Goal: Navigation & Orientation: Find specific page/section

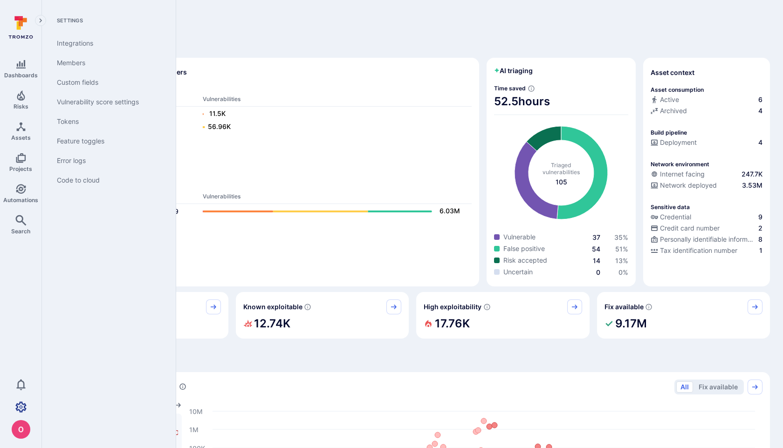
click at [21, 407] on icon "Settings" at bounding box center [20, 407] width 11 height 11
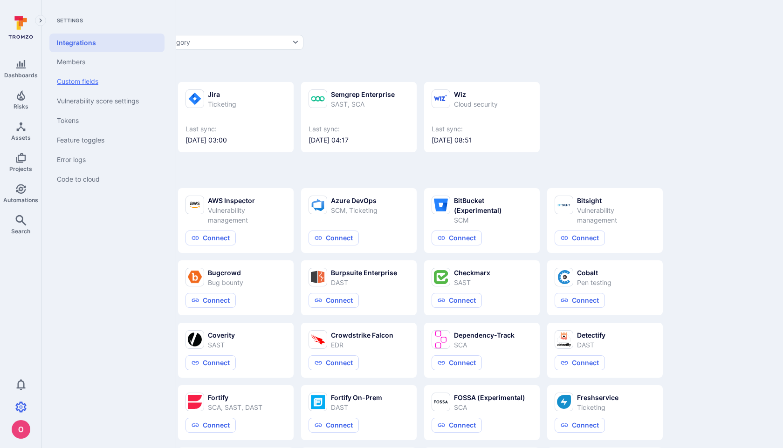
click at [87, 80] on link "Custom fields" at bounding box center [106, 82] width 115 height 20
